Goal: Navigation & Orientation: Find specific page/section

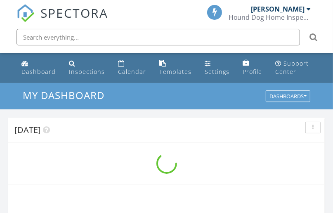
scroll to position [1421, 343]
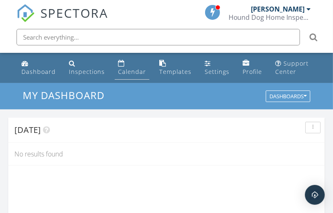
click at [124, 73] on div "Calendar" at bounding box center [132, 72] width 28 height 8
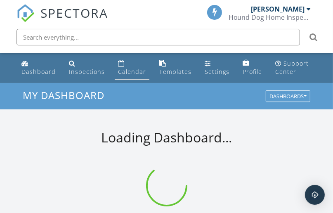
click at [125, 78] on link "Calendar" at bounding box center [132, 68] width 35 height 24
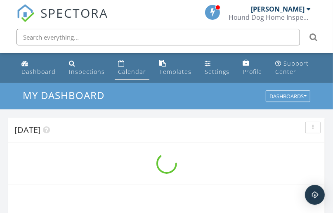
scroll to position [1421, 343]
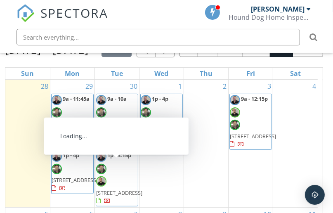
scroll to position [33, 0]
